Goal: Task Accomplishment & Management: Complete application form

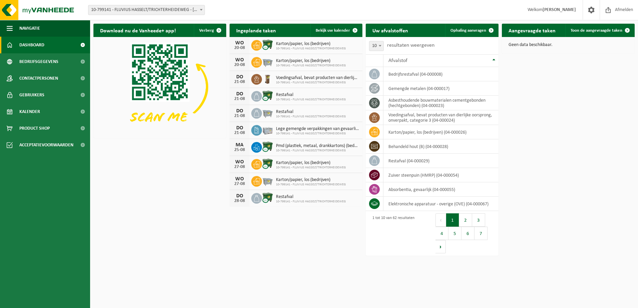
click at [140, 12] on span "10-799141 - FLUVIUS HASSELT/TRICHTERHEIDEWEG - [GEOGRAPHIC_DATA]" at bounding box center [146, 9] width 116 height 9
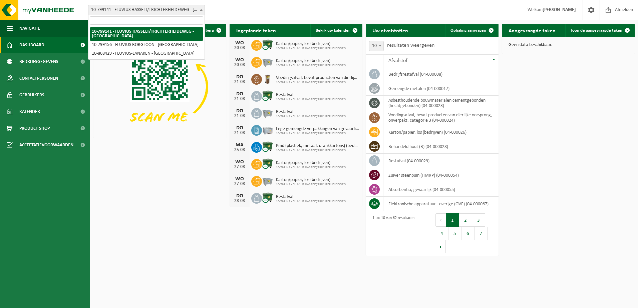
click at [140, 12] on span "10-799141 - FLUVIUS HASSELT/TRICHTERHEIDEWEG - [GEOGRAPHIC_DATA]" at bounding box center [146, 9] width 116 height 9
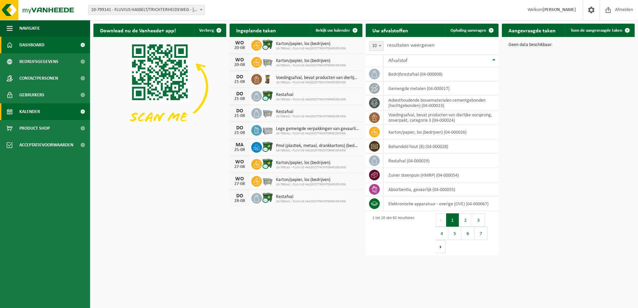
click at [50, 109] on link "Kalender" at bounding box center [45, 111] width 90 height 17
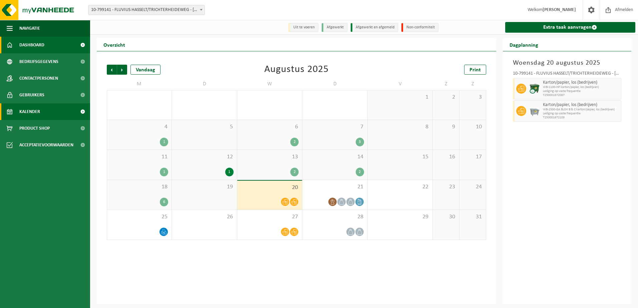
click at [54, 51] on link "Dashboard" at bounding box center [45, 45] width 90 height 17
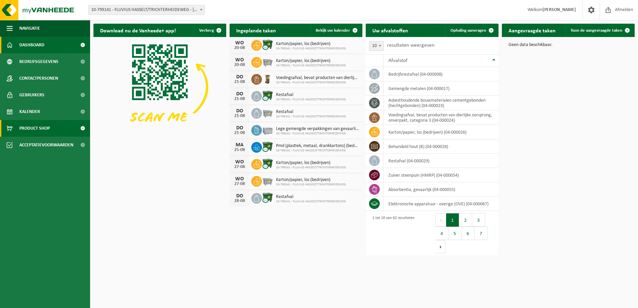
click at [37, 125] on span "Product Shop" at bounding box center [34, 128] width 30 height 17
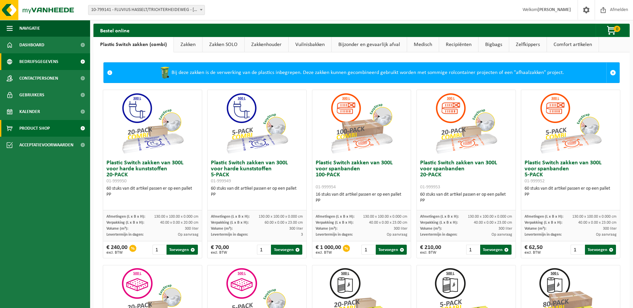
click at [68, 64] on link "Bedrijfsgegevens" at bounding box center [45, 61] width 90 height 17
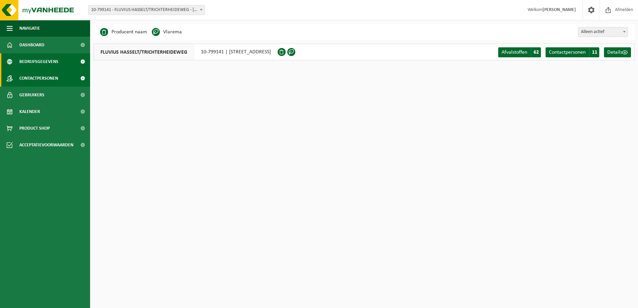
click at [63, 78] on link "Contactpersonen" at bounding box center [45, 78] width 90 height 17
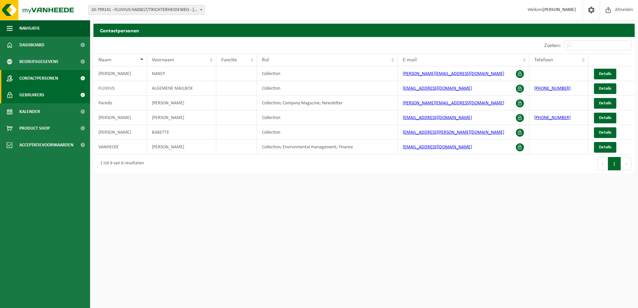
click at [61, 92] on link "Gebruikers" at bounding box center [45, 95] width 90 height 17
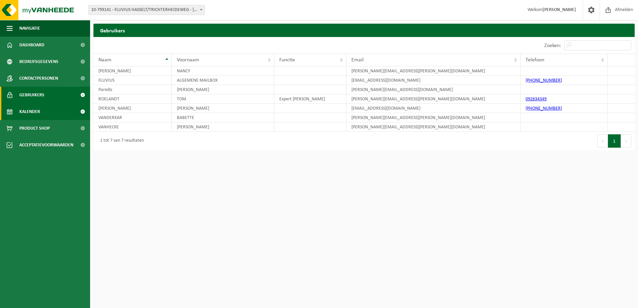
click at [56, 117] on link "Kalender" at bounding box center [45, 111] width 90 height 17
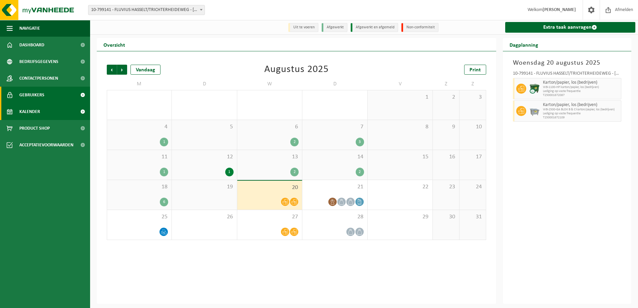
click at [54, 94] on link "Gebruikers" at bounding box center [45, 95] width 90 height 17
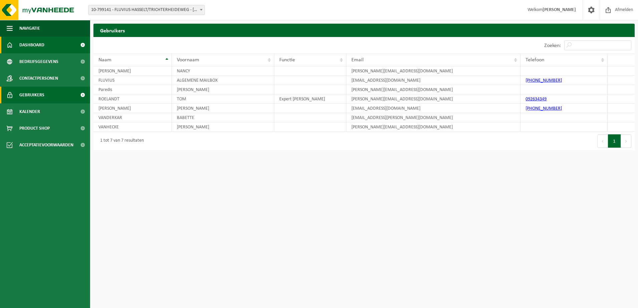
click at [60, 47] on link "Dashboard" at bounding box center [45, 45] width 90 height 17
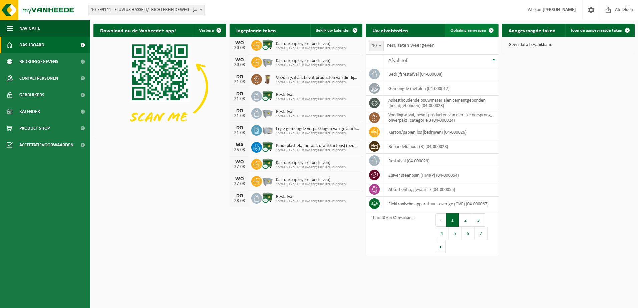
click at [489, 32] on span at bounding box center [491, 30] width 13 height 13
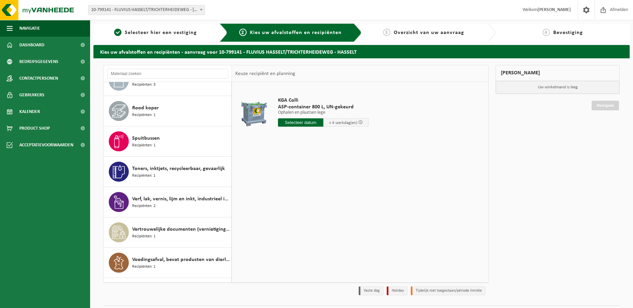
scroll to position [1623, 0]
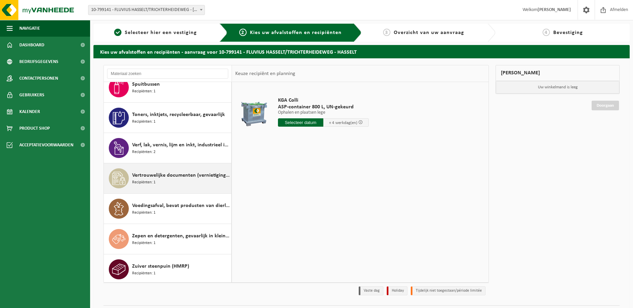
click at [201, 173] on span "Vertrouwelijke documenten (vernietiging - recyclage)" at bounding box center [180, 176] width 97 height 8
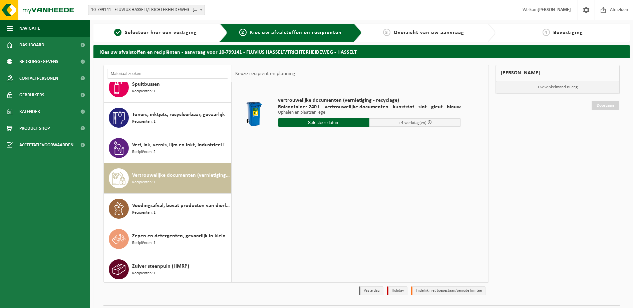
click at [357, 121] on input "text" at bounding box center [323, 122] width 91 height 8
click at [319, 193] on div "21" at bounding box center [319, 192] width 12 height 11
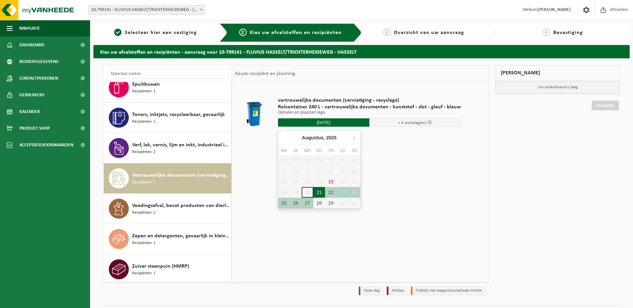
type input "Van 2025-08-21"
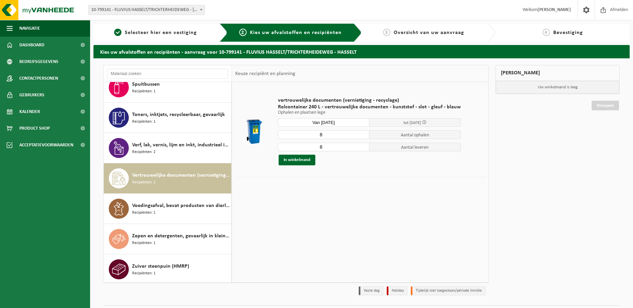
click at [332, 131] on input "8" at bounding box center [323, 134] width 91 height 9
click at [362, 137] on input "7" at bounding box center [323, 134] width 91 height 9
click at [362, 137] on input "6" at bounding box center [323, 134] width 91 height 9
click at [361, 136] on input "5" at bounding box center [323, 134] width 91 height 9
click at [361, 136] on input "4" at bounding box center [323, 134] width 91 height 9
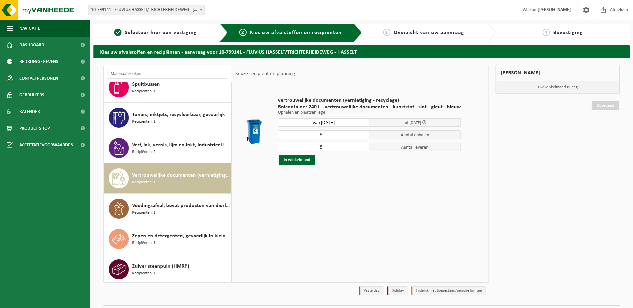
type input "5"
click at [362, 133] on input "5" at bounding box center [323, 134] width 91 height 9
click at [357, 150] on input "8" at bounding box center [323, 147] width 91 height 9
click at [362, 146] on input "9" at bounding box center [323, 147] width 91 height 9
click at [362, 146] on input "10" at bounding box center [323, 147] width 91 height 9
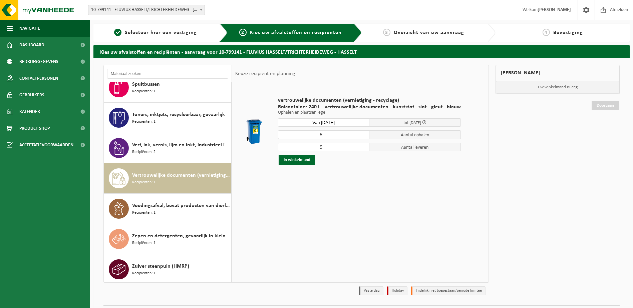
click at [362, 150] on input "9" at bounding box center [323, 147] width 91 height 9
click at [362, 150] on input "8" at bounding box center [323, 147] width 91 height 9
click at [362, 150] on input "7" at bounding box center [323, 147] width 91 height 9
click at [362, 150] on input "6" at bounding box center [323, 147] width 91 height 9
type input "5"
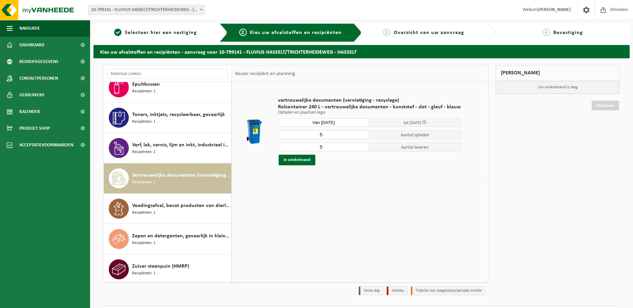
click at [362, 150] on input "5" at bounding box center [323, 147] width 91 height 9
click at [302, 162] on button "In winkelmand" at bounding box center [297, 160] width 37 height 11
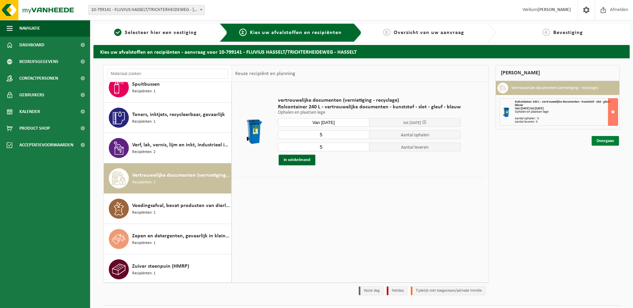
click at [601, 143] on link "Doorgaan" at bounding box center [605, 141] width 27 height 10
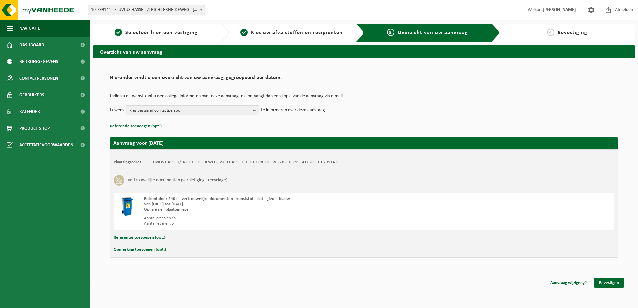
click at [220, 109] on span "Kies bestaand contactpersoon" at bounding box center [189, 111] width 121 height 10
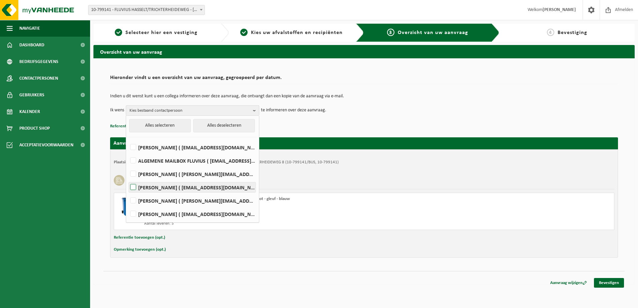
click at [190, 185] on label "[PERSON_NAME] ( [EMAIL_ADDRESS][DOMAIN_NAME] )" at bounding box center [192, 188] width 127 height 10
click at [128, 179] on input "Sven Van Humbeeck ( magazijnhasselt@fluvius.be )" at bounding box center [127, 179] width 0 height 0
checkbox input "true"
click at [573, 260] on div "Hieronder vindt u een overzicht van uw aanvraag, gegroepeerd per datum. Indien …" at bounding box center [363, 165] width 521 height 200
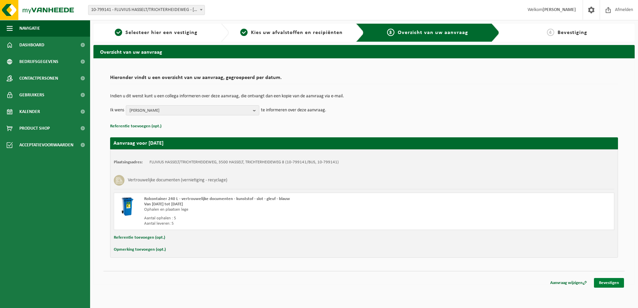
click at [604, 285] on link "Bevestigen" at bounding box center [609, 283] width 30 height 10
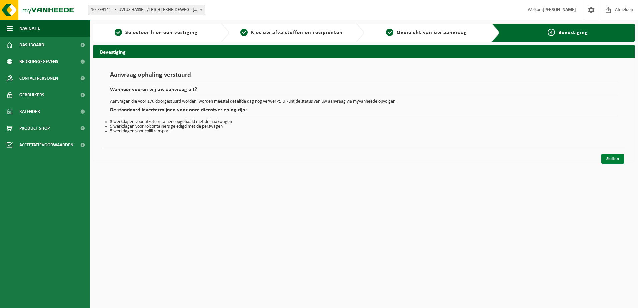
click at [618, 159] on link "Sluiten" at bounding box center [612, 159] width 23 height 10
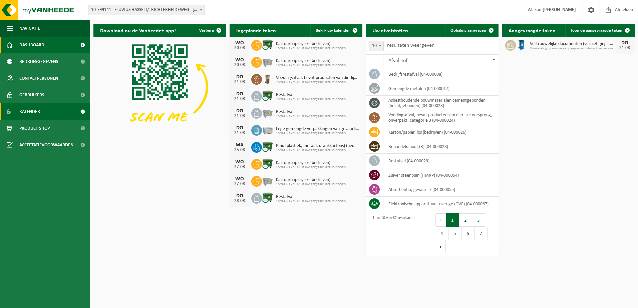
click at [41, 113] on link "Kalender" at bounding box center [45, 111] width 90 height 17
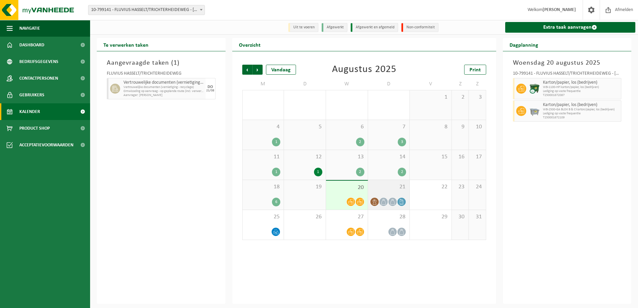
click at [403, 200] on icon at bounding box center [402, 202] width 6 height 6
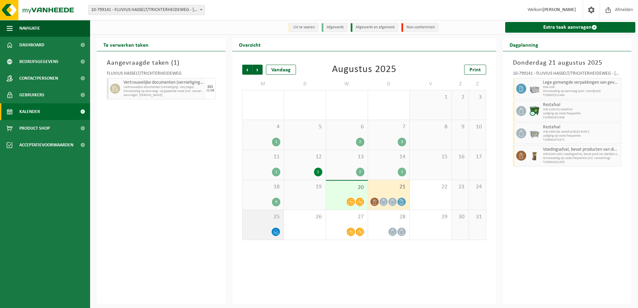
click at [277, 233] on icon at bounding box center [276, 232] width 6 height 6
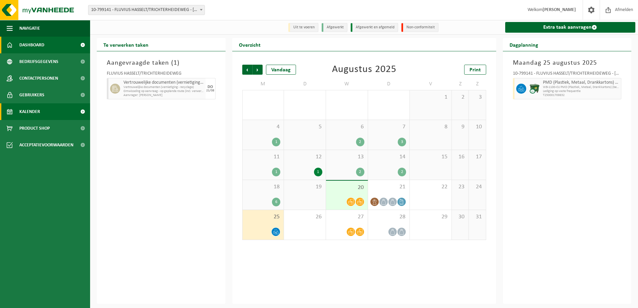
click at [56, 48] on link "Dashboard" at bounding box center [45, 45] width 90 height 17
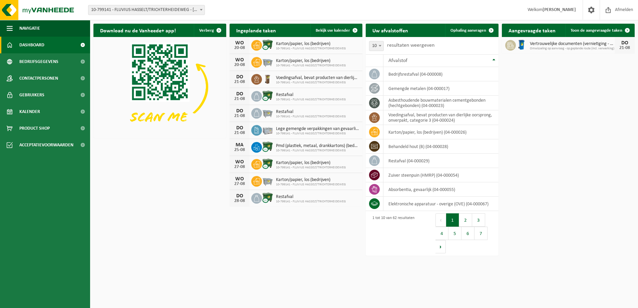
click at [605, 48] on span "Omwisseling op aanvraag - op geplande route (incl. verwerking)" at bounding box center [572, 49] width 85 height 4
click at [612, 27] on link "Toon de aangevraagde taken" at bounding box center [599, 30] width 69 height 13
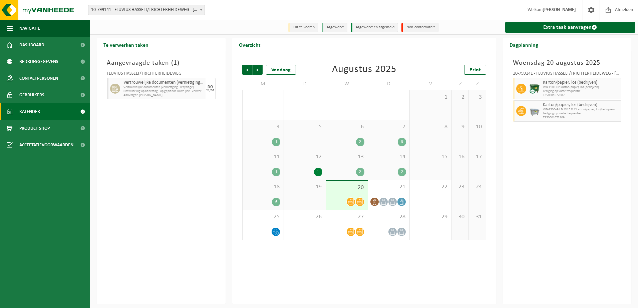
click at [166, 88] on span "Vertrouwelijke documenten (vernietiging - recyclage)" at bounding box center [163, 87] width 80 height 4
click at [397, 183] on div "21" at bounding box center [389, 195] width 42 height 30
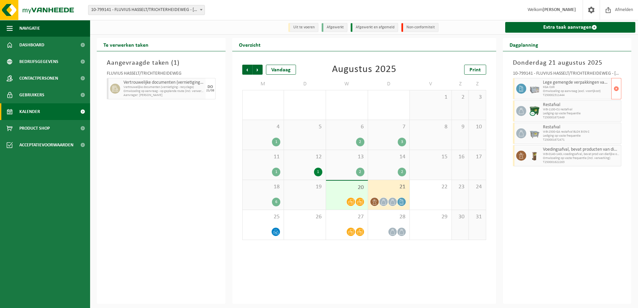
click at [518, 87] on icon at bounding box center [521, 89] width 6 height 6
click at [309, 30] on li "Uit te voeren" at bounding box center [303, 27] width 30 height 9
click at [382, 185] on span "21" at bounding box center [388, 187] width 35 height 7
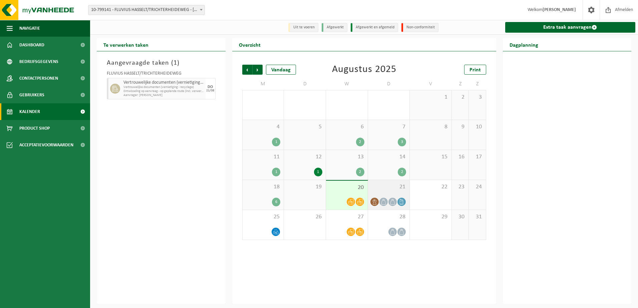
click at [374, 204] on icon at bounding box center [375, 202] width 4 height 6
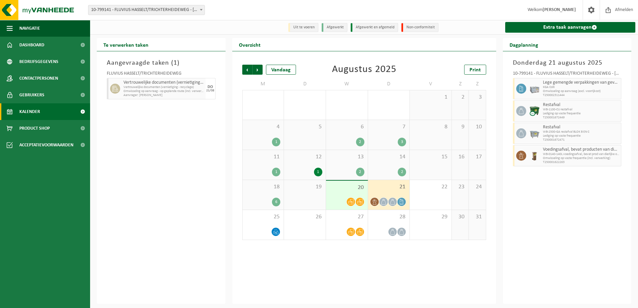
click at [400, 202] on icon at bounding box center [402, 202] width 6 height 6
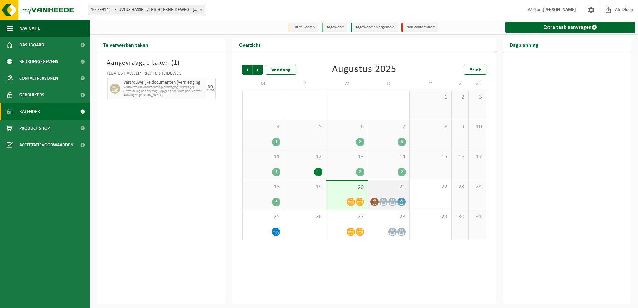
click at [400, 202] on icon at bounding box center [402, 202] width 6 height 6
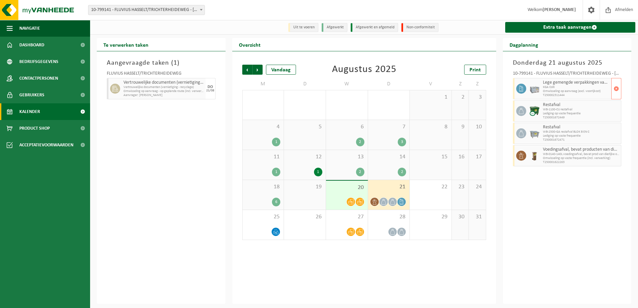
click at [523, 87] on icon at bounding box center [521, 89] width 6 height 6
drag, startPoint x: 523, startPoint y: 87, endPoint x: 572, endPoint y: 87, distance: 49.1
click at [572, 87] on span "KGA Colli" at bounding box center [576, 87] width 67 height 4
click at [37, 130] on span "Product Shop" at bounding box center [34, 128] width 30 height 17
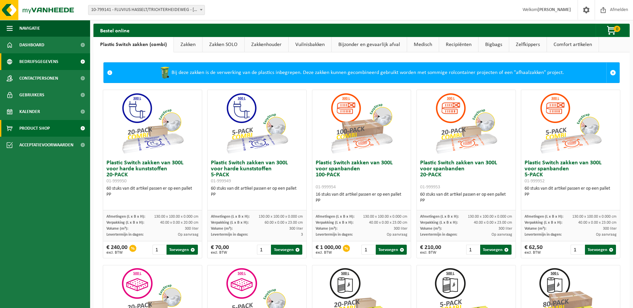
click at [46, 59] on span "Bedrijfsgegevens" at bounding box center [38, 61] width 39 height 17
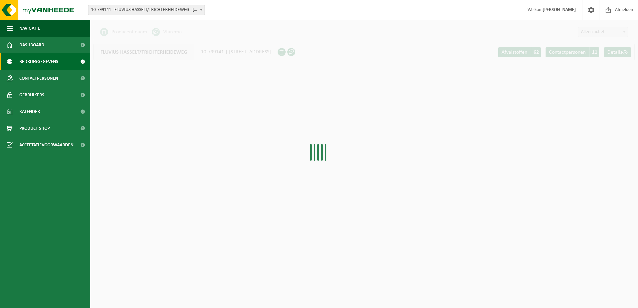
click at [48, 41] on link "Dashboard" at bounding box center [45, 45] width 90 height 17
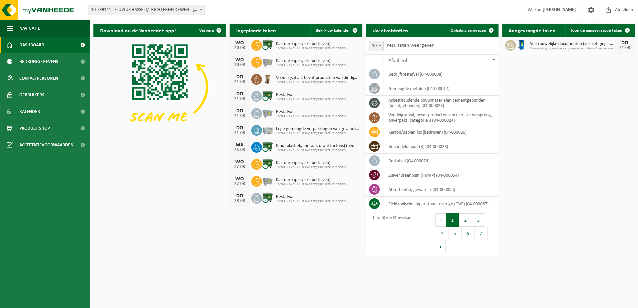
click at [170, 12] on span "10-799141 - FLUVIUS HASSELT/TRICHTERHEIDEWEG - [GEOGRAPHIC_DATA]" at bounding box center [146, 9] width 116 height 9
click at [350, 30] on span at bounding box center [354, 30] width 13 height 13
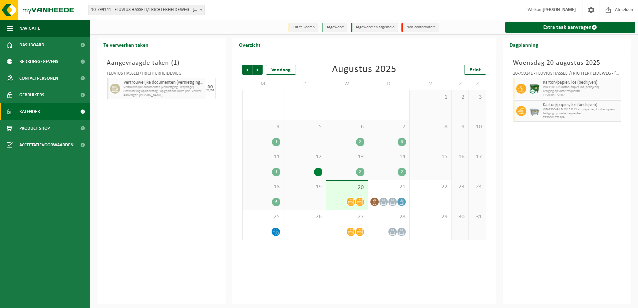
click at [172, 85] on span "Vertrouwelijke documenten (vernietiging - recyclage)" at bounding box center [163, 82] width 80 height 5
click at [174, 61] on span "1" at bounding box center [176, 63] width 4 height 7
click at [135, 7] on span "10-799141 - FLUVIUS HASSELT/TRICHTERHEIDEWEG - [GEOGRAPHIC_DATA]" at bounding box center [146, 9] width 116 height 9
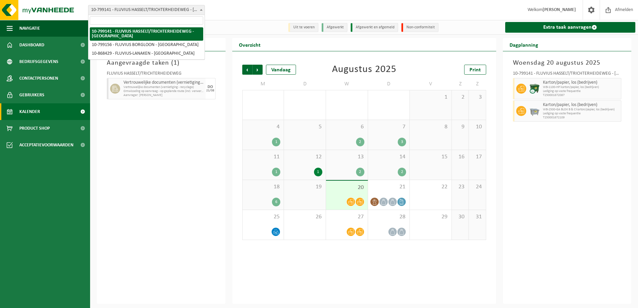
click at [135, 7] on span "10-799141 - FLUVIUS HASSELT/TRICHTERHEIDEWEG - [GEOGRAPHIC_DATA]" at bounding box center [146, 9] width 116 height 9
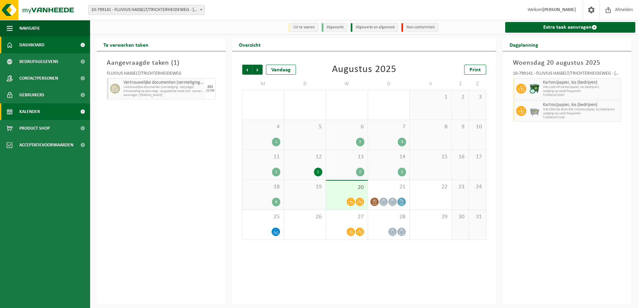
click at [41, 45] on span "Dashboard" at bounding box center [31, 45] width 25 height 17
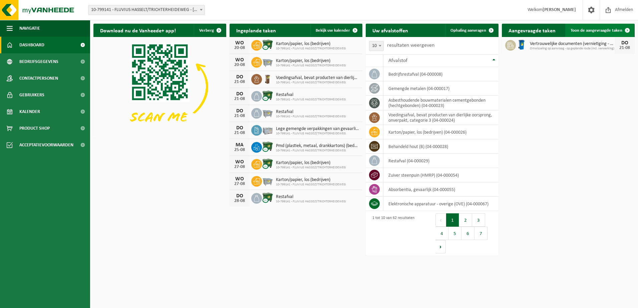
click at [623, 29] on span at bounding box center [627, 30] width 13 height 13
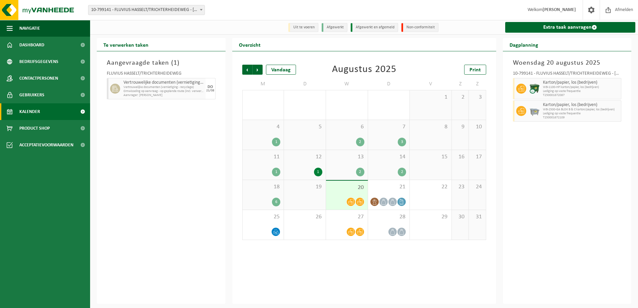
click at [623, 29] on link "Extra taak aanvragen" at bounding box center [570, 27] width 130 height 11
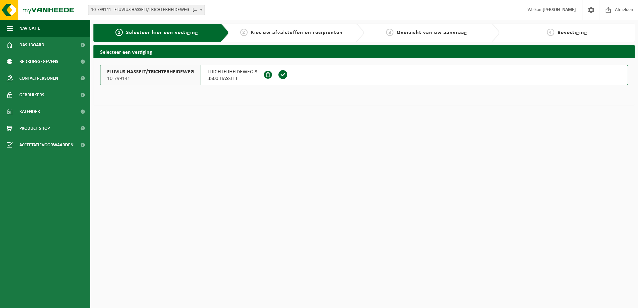
click at [167, 74] on span "FLUVIUS HASSELT/TRICHTERHEIDEWEG" at bounding box center [150, 72] width 87 height 7
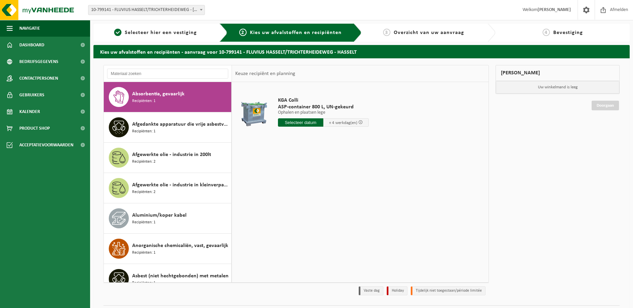
click at [431, 33] on span "Overzicht van uw aanvraag" at bounding box center [429, 32] width 70 height 5
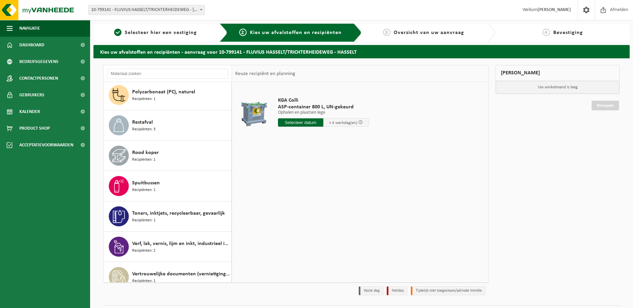
scroll to position [1569, 0]
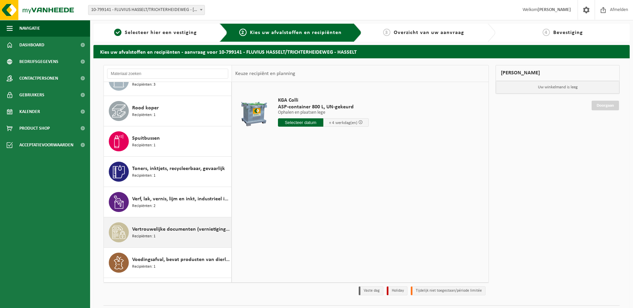
click at [152, 226] on span "Vertrouwelijke documenten (vernietiging - recyclage)" at bounding box center [180, 230] width 97 height 8
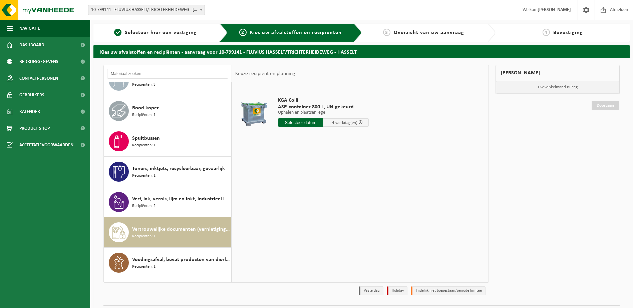
scroll to position [1623, 0]
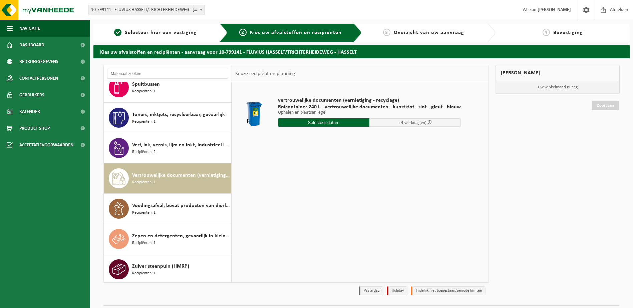
click at [336, 117] on div "vertrouwelijke documenten (vernietiging - recyclage) Rolcontainer 240 L - vertr…" at bounding box center [370, 113] width 190 height 46
click at [335, 122] on input "text" at bounding box center [323, 122] width 91 height 8
click at [320, 191] on div "21" at bounding box center [319, 192] width 12 height 11
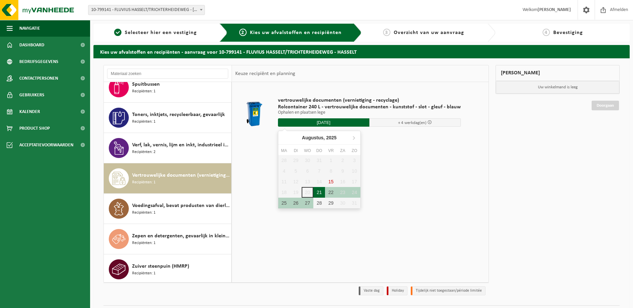
type input "Van 2025-08-21"
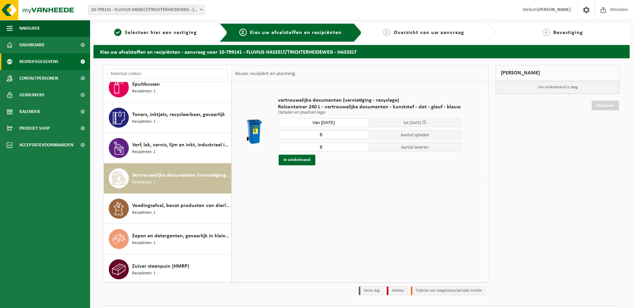
click at [45, 63] on span "Bedrijfsgegevens" at bounding box center [38, 61] width 39 height 17
